Goal: Task Accomplishment & Management: Complete application form

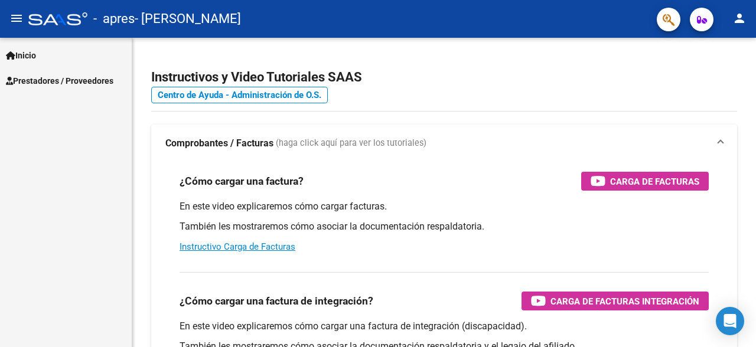
click at [41, 81] on span "Prestadores / Proveedores" at bounding box center [59, 80] width 107 height 13
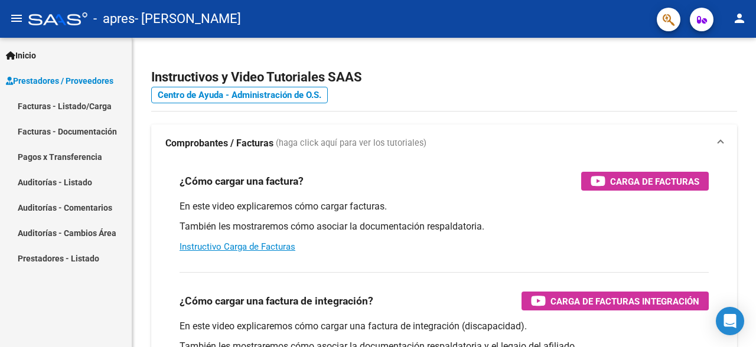
click at [51, 106] on link "Facturas - Listado/Carga" at bounding box center [66, 105] width 132 height 25
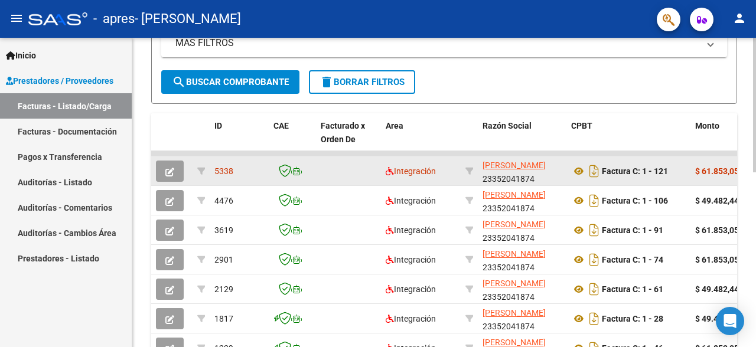
click at [170, 174] on icon "button" at bounding box center [169, 172] width 9 height 9
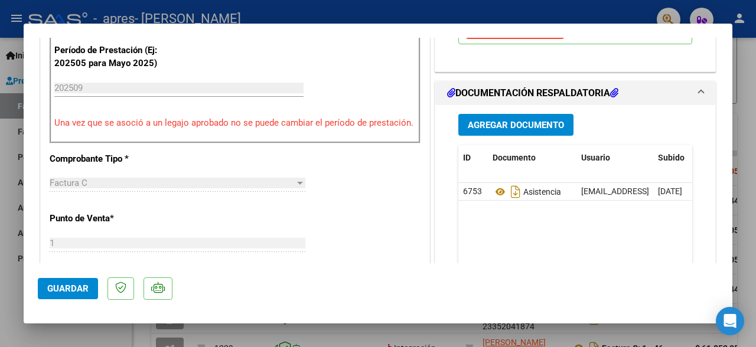
scroll to position [329, 0]
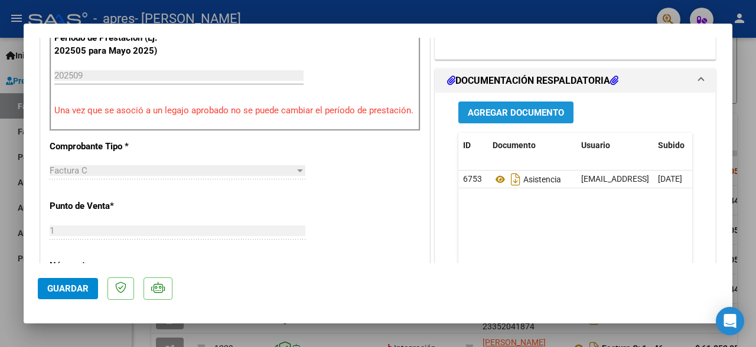
click at [519, 111] on span "Agregar Documento" at bounding box center [515, 112] width 96 height 11
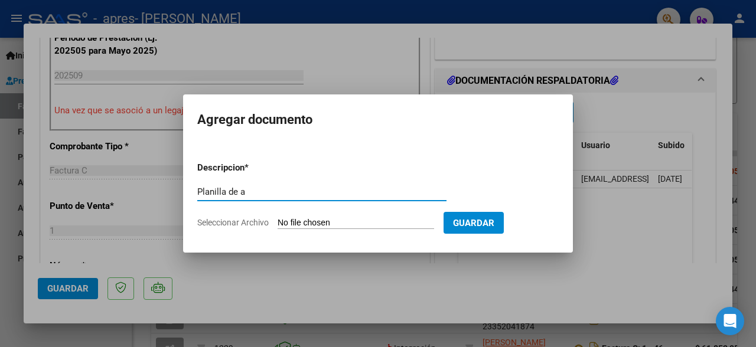
type input "Planilla de a"
click at [372, 83] on div at bounding box center [378, 173] width 756 height 347
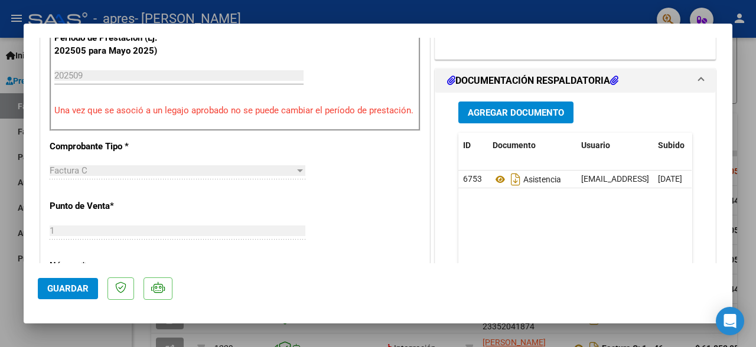
click at [59, 286] on span "Guardar" at bounding box center [67, 288] width 41 height 11
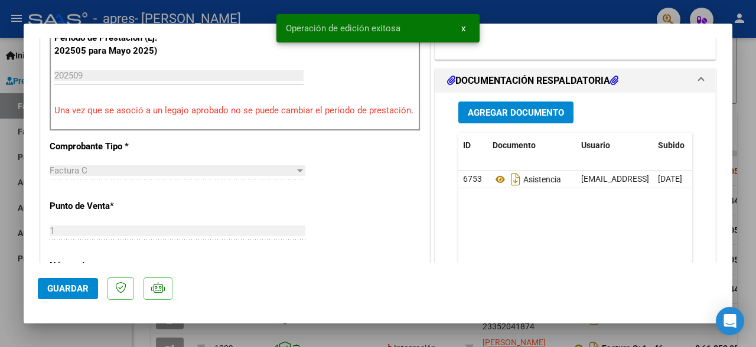
click at [13, 294] on div at bounding box center [378, 173] width 756 height 347
type input "$ 0,00"
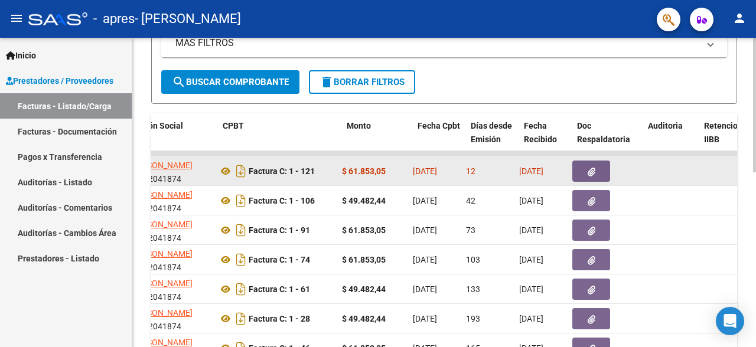
scroll to position [0, 359]
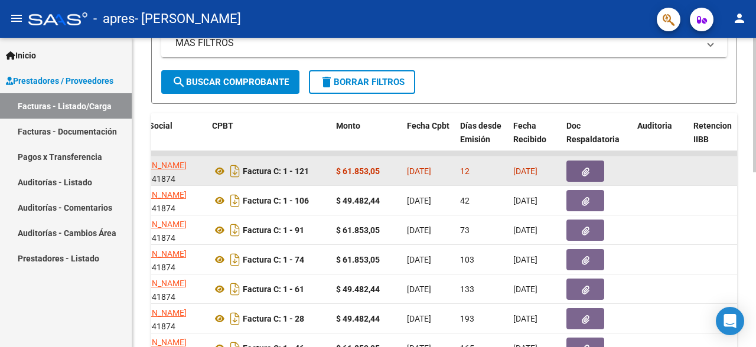
click at [587, 170] on icon "button" at bounding box center [585, 172] width 8 height 9
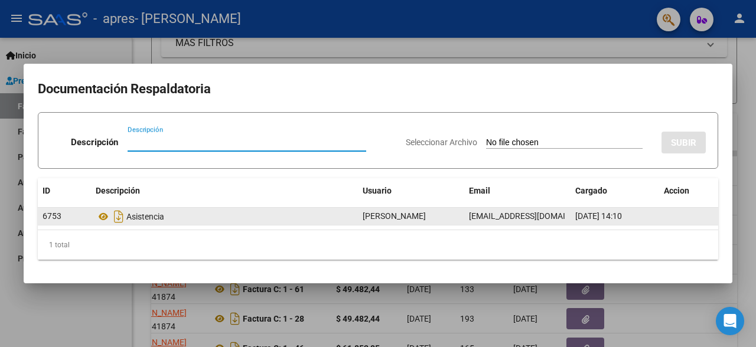
click at [161, 218] on div "Asistencia" at bounding box center [224, 216] width 257 height 19
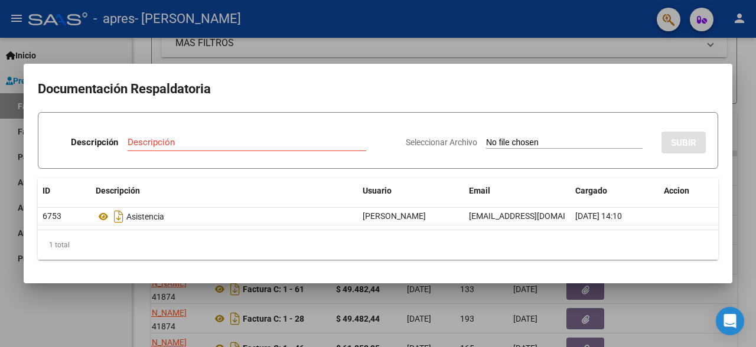
click at [165, 138] on input "Descripción" at bounding box center [246, 142] width 238 height 11
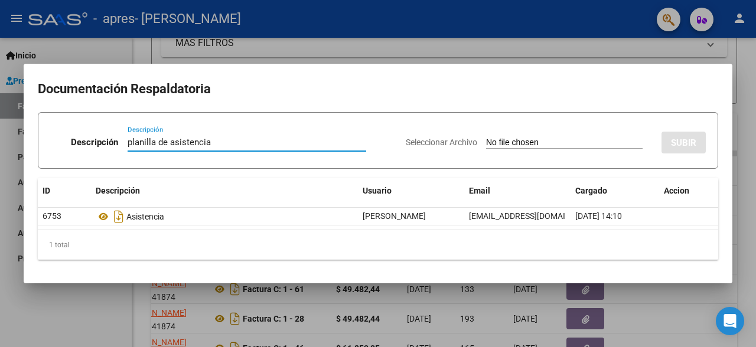
type input "planilla de asistencia"
click at [162, 226] on datatable-selection "6753 Asistencia [PERSON_NAME] [PERSON_NAME][EMAIL_ADDRESS][DOMAIN_NAME] [DATE] …" at bounding box center [378, 222] width 680 height 11
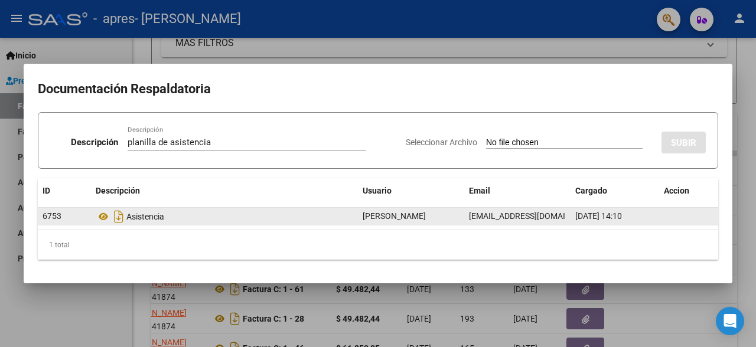
click at [161, 218] on div "Asistencia" at bounding box center [224, 216] width 257 height 19
click at [622, 214] on span "[DATE] 14:10" at bounding box center [598, 215] width 47 height 9
click at [336, 222] on div "Asistencia" at bounding box center [224, 216] width 257 height 19
click at [103, 217] on icon at bounding box center [103, 217] width 15 height 14
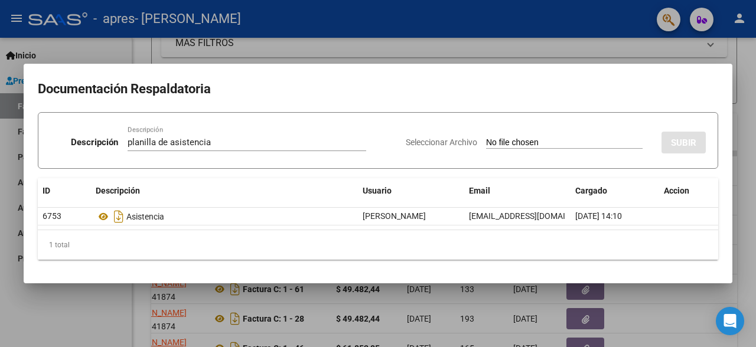
click at [632, 63] on div at bounding box center [378, 173] width 756 height 347
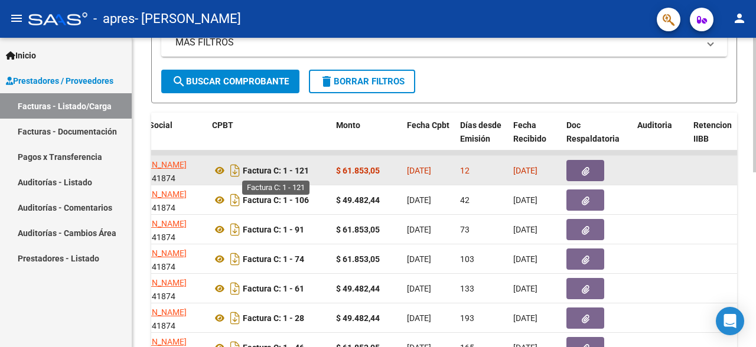
scroll to position [0, 0]
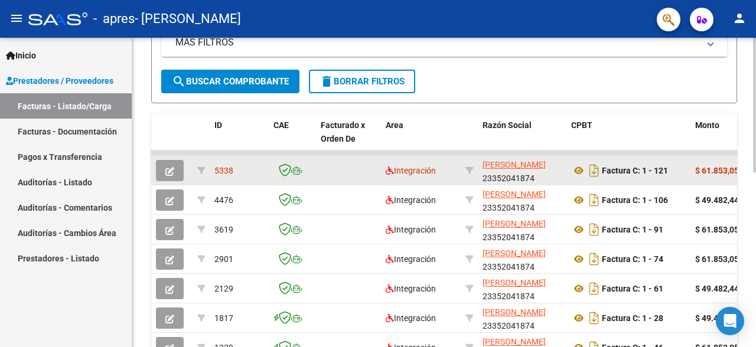
click at [167, 169] on icon "button" at bounding box center [169, 171] width 9 height 9
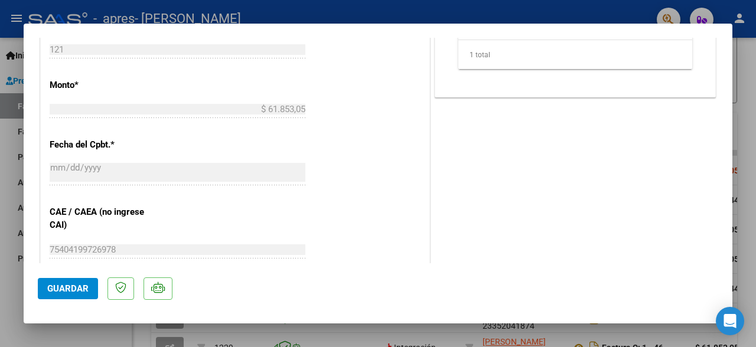
scroll to position [581, 0]
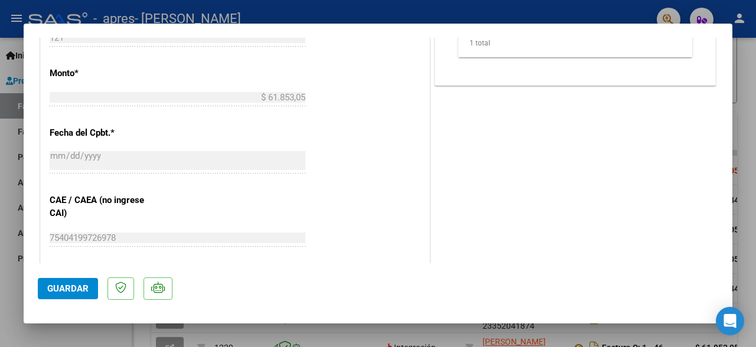
click at [58, 289] on span "Guardar" at bounding box center [67, 288] width 41 height 11
